Goal: Information Seeking & Learning: Learn about a topic

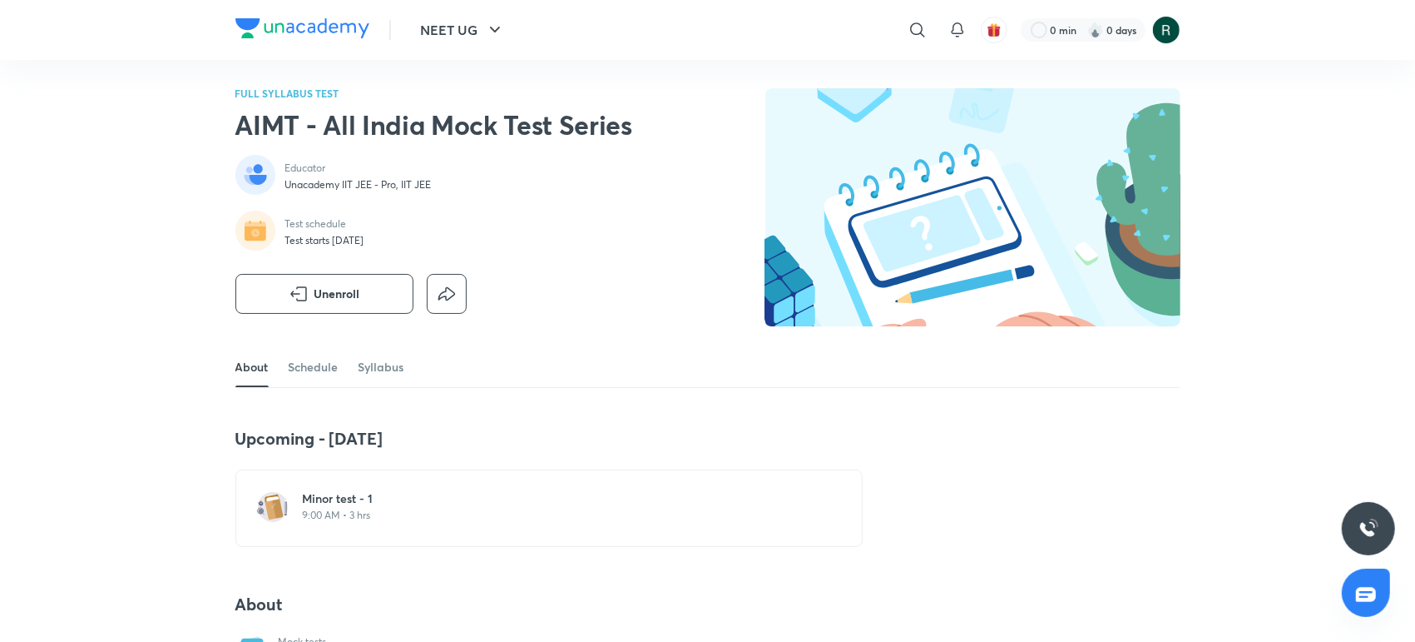
scroll to position [7, 0]
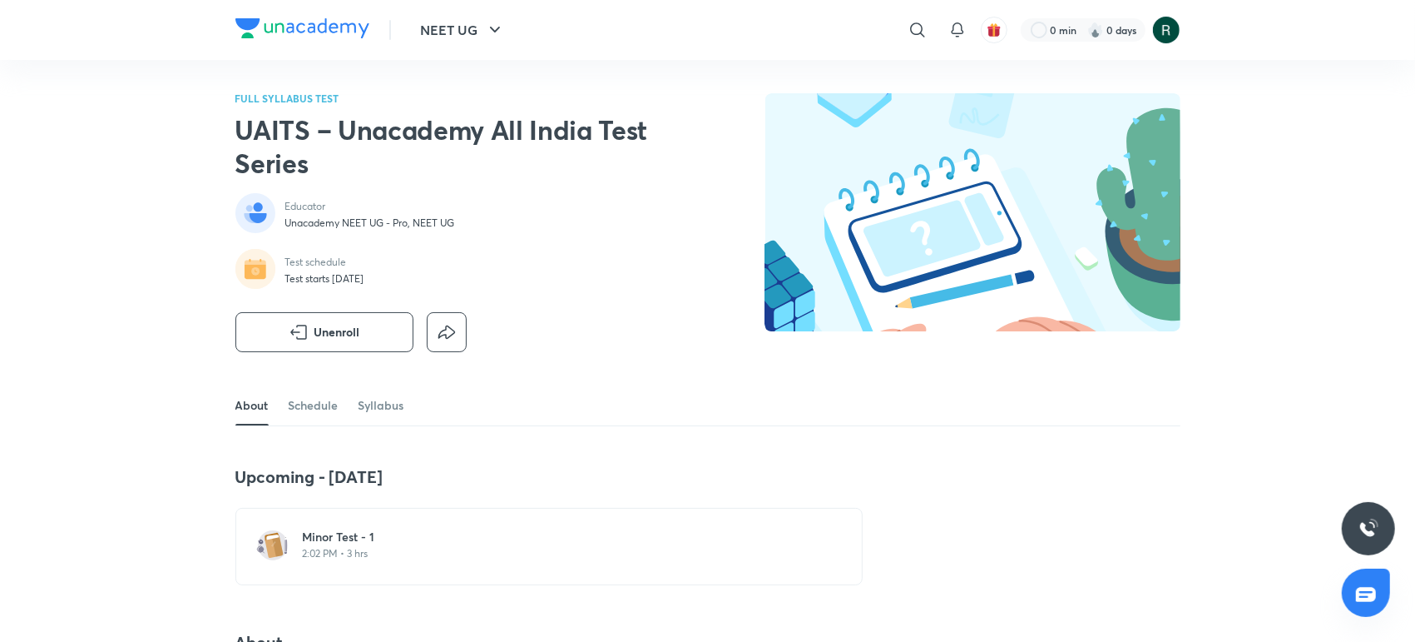
click at [536, 178] on h2 "UAITS – Unacademy All India Test Series" at bounding box center [448, 146] width 426 height 67
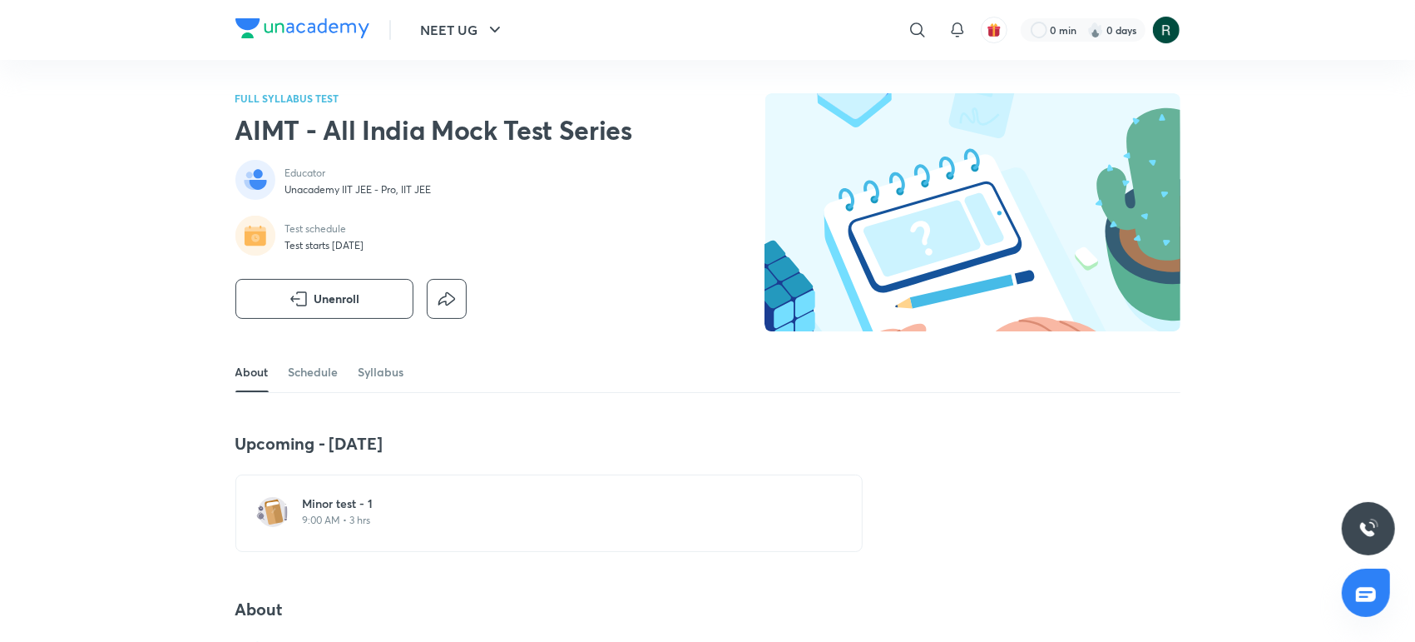
drag, startPoint x: 59, startPoint y: 504, endPoint x: 339, endPoint y: 394, distance: 301.5
drag, startPoint x: 339, startPoint y: 394, endPoint x: 310, endPoint y: 375, distance: 34.4
click at [310, 375] on link "Schedule" at bounding box center [314, 372] width 50 height 40
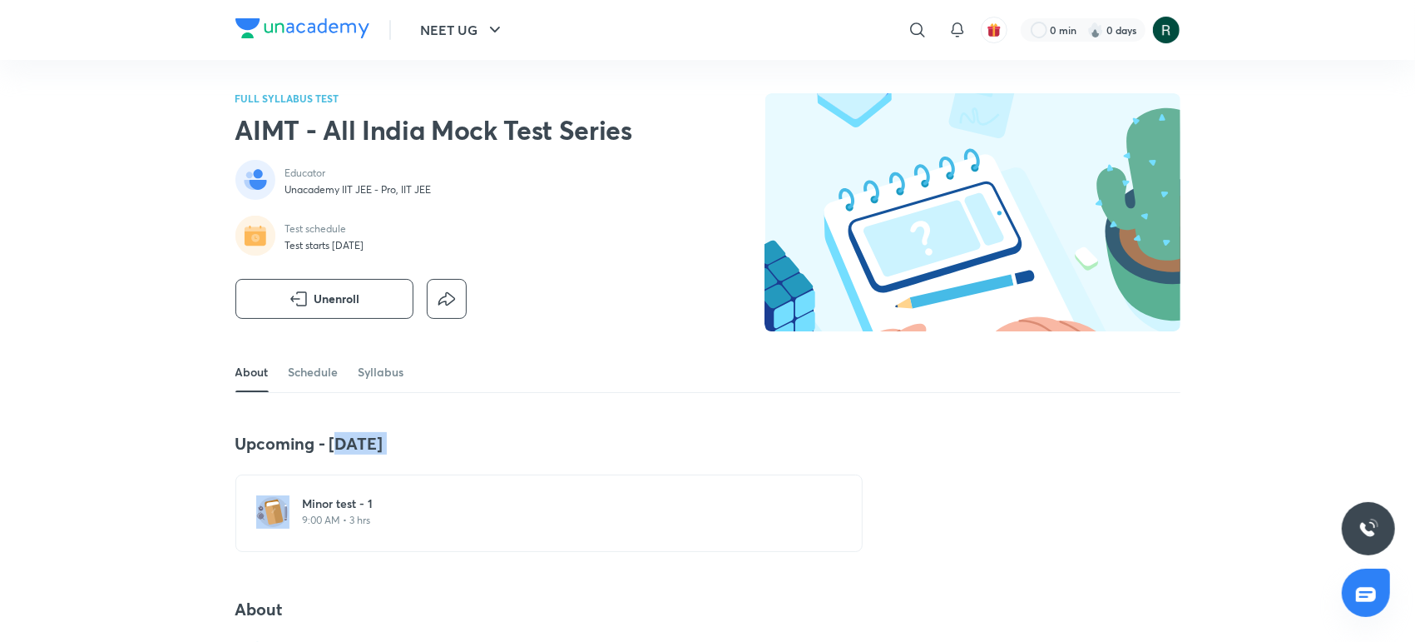
click at [259, 378] on link "About" at bounding box center [251, 372] width 33 height 40
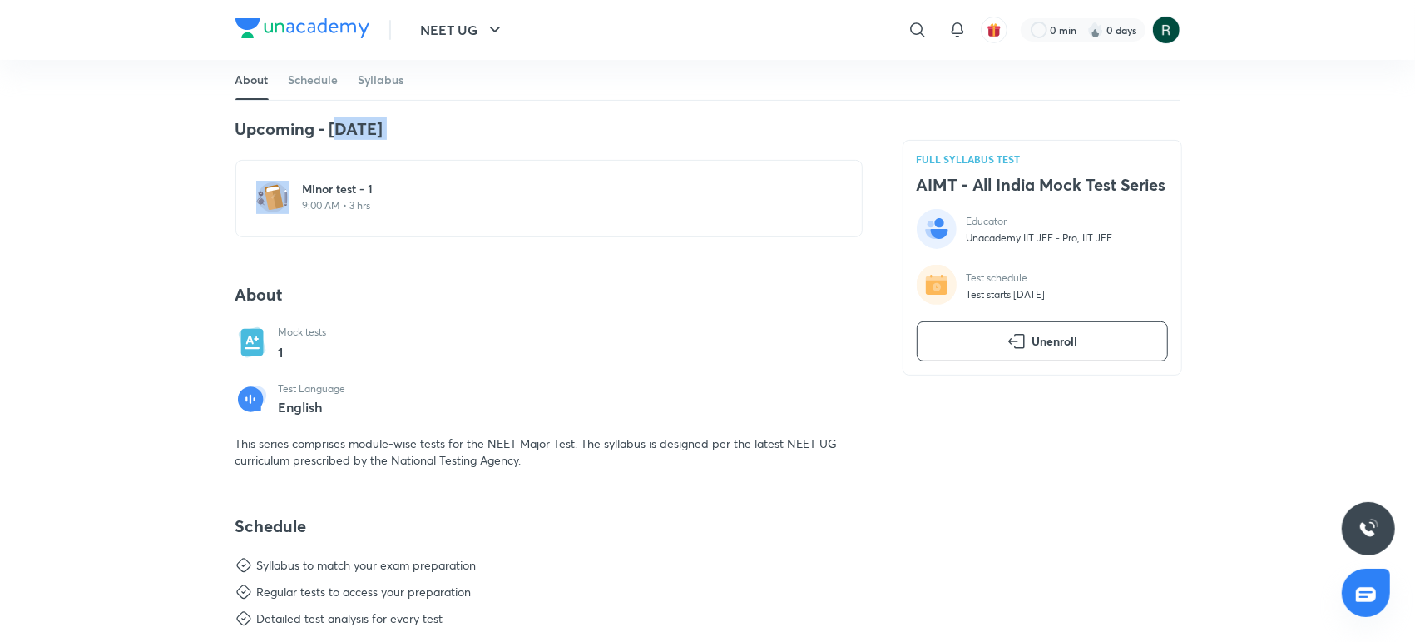
scroll to position [315, 0]
click at [1368, 333] on div "NEET UG ​ 0 min 0 days FULL SYLLABUS TEST AIMT - All India Mock Test Series Edu…" at bounding box center [707, 593] width 1415 height 1816
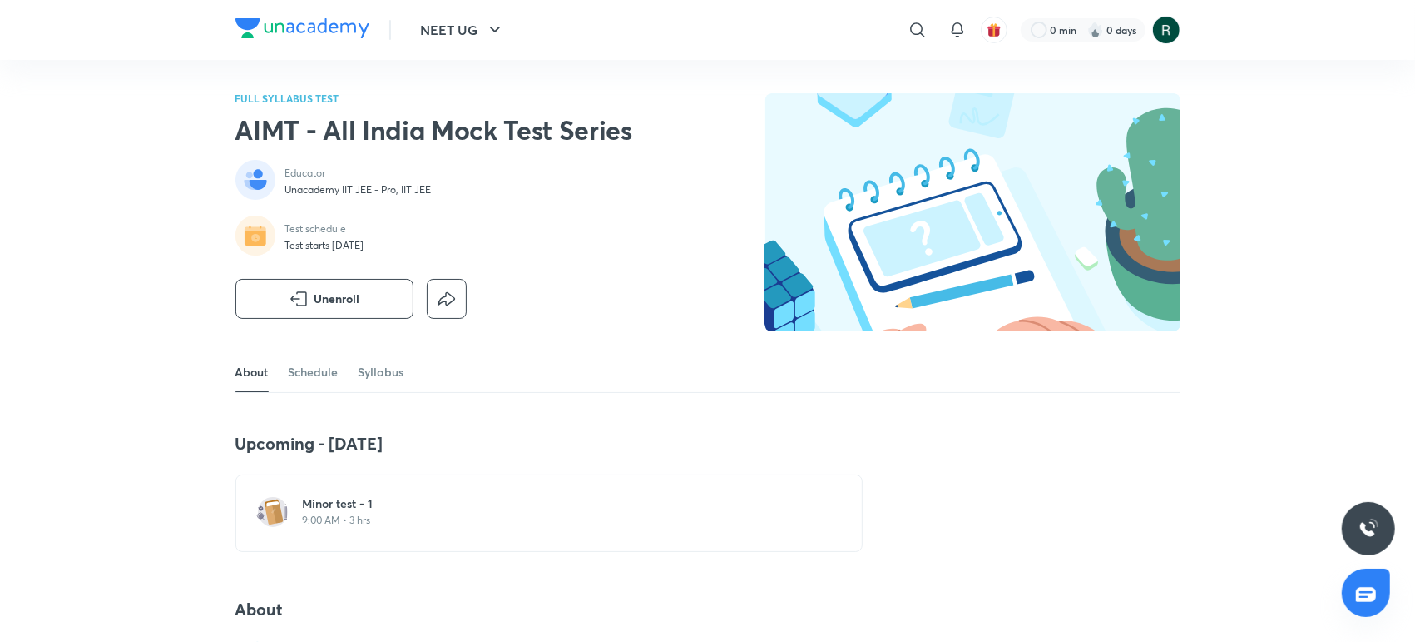
scroll to position [0, 0]
